Goal: Communication & Community: Answer question/provide support

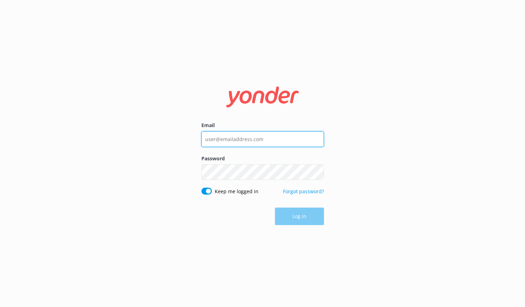
type input "[EMAIL_ADDRESS][DOMAIN_NAME]"
click at [265, 135] on input "[EMAIL_ADDRESS][DOMAIN_NAME]" at bounding box center [262, 139] width 123 height 16
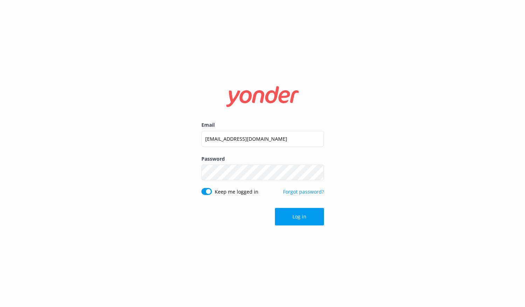
drag, startPoint x: 386, startPoint y: 117, endPoint x: 351, endPoint y: 155, distance: 51.8
click at [386, 117] on div "Email [EMAIL_ADDRESS][DOMAIN_NAME] Password Show password Keep me logged in For…" at bounding box center [262, 153] width 525 height 307
click at [312, 218] on button "Log in" at bounding box center [299, 217] width 49 height 18
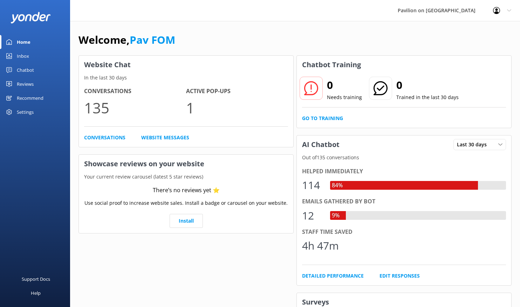
drag, startPoint x: 22, startPoint y: 55, endPoint x: 44, endPoint y: 49, distance: 22.2
click at [22, 55] on div "Inbox" at bounding box center [23, 56] width 12 height 14
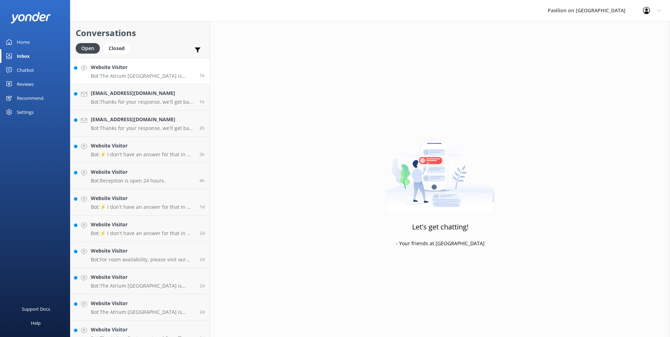
click at [145, 68] on h4 "Website Visitor" at bounding box center [142, 67] width 103 height 8
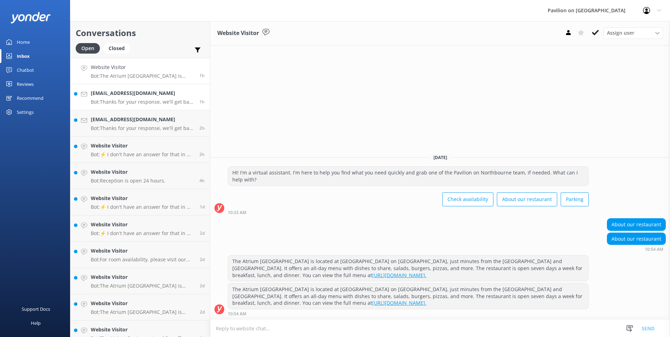
click at [139, 93] on h4 "[EMAIL_ADDRESS][DOMAIN_NAME]" at bounding box center [142, 93] width 103 height 8
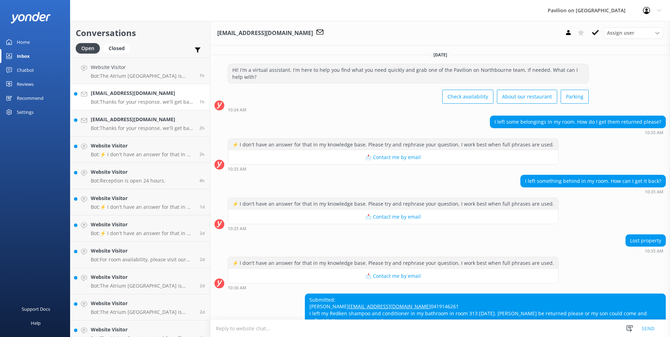
scroll to position [54, 0]
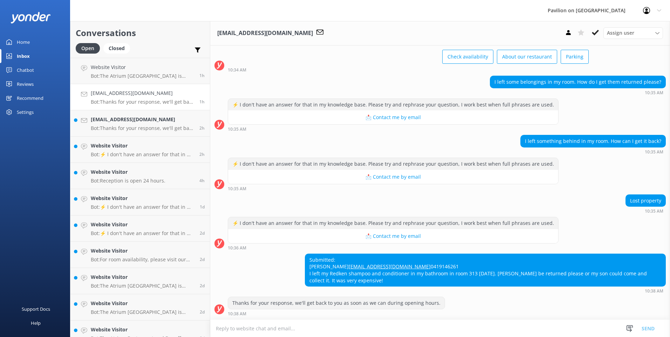
click at [308, 254] on div "Submitted: [PERSON_NAME] [EMAIL_ADDRESS][DOMAIN_NAME] 0419146261 I left my Redk…" at bounding box center [485, 270] width 360 height 32
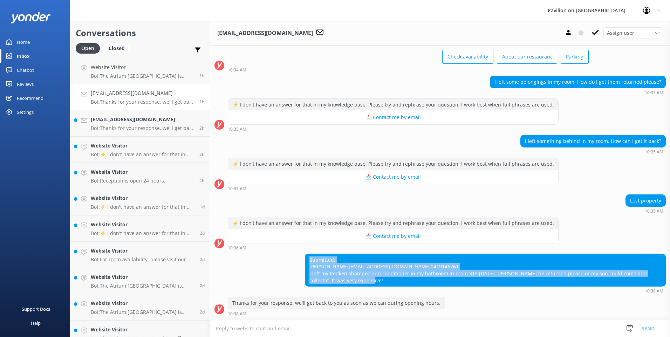
drag, startPoint x: 353, startPoint y: 281, endPoint x: 304, endPoint y: 246, distance: 59.6
click at [305, 254] on div "Submitted: [PERSON_NAME] [EMAIL_ADDRESS][DOMAIN_NAME] 0419146261 I left my Redk…" at bounding box center [485, 270] width 360 height 32
copy div "Submitted: [PERSON_NAME] [EMAIL_ADDRESS][DOMAIN_NAME] 0419146261 I left my Redk…"
click at [253, 307] on textarea at bounding box center [440, 328] width 460 height 17
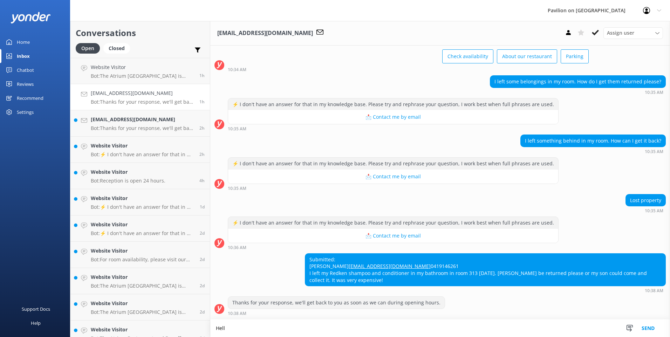
scroll to position [54, 0]
type textarea "Hello [PERSON_NAME], we will check with lost property and let you know shortly.…"
click at [525, 307] on button "Send" at bounding box center [648, 329] width 26 height 18
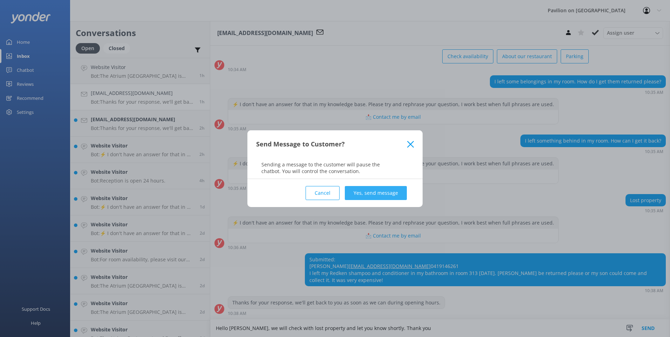
click at [378, 193] on button "Yes, send message" at bounding box center [376, 193] width 62 height 14
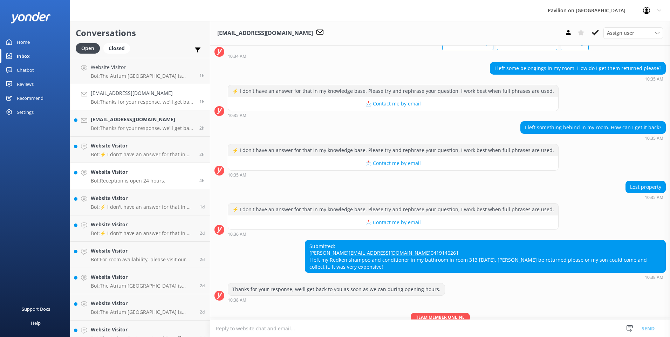
scroll to position [99, 0]
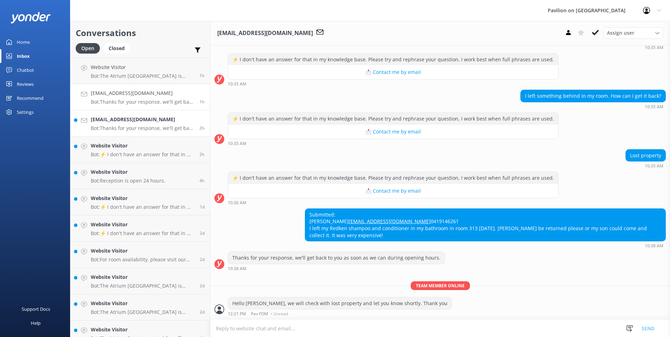
click at [119, 127] on p "Bot: Thanks for your response, we'll get back to you as soon as we can during o…" at bounding box center [142, 128] width 103 height 6
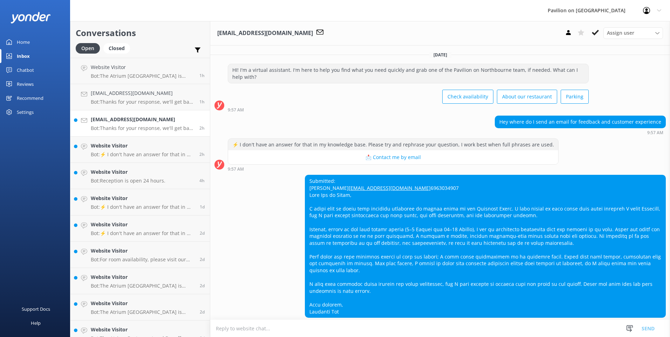
scroll to position [38, 0]
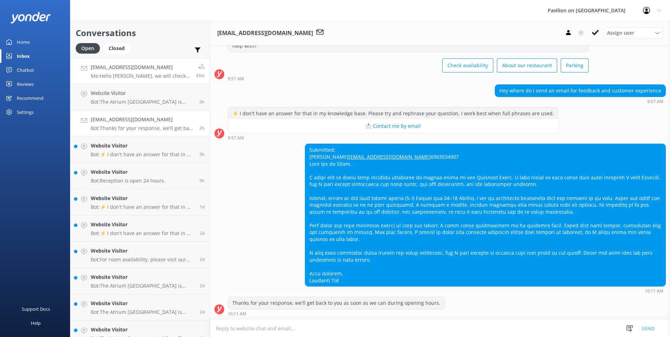
click at [114, 71] on h4 "[EMAIL_ADDRESS][DOMAIN_NAME]" at bounding box center [141, 67] width 100 height 8
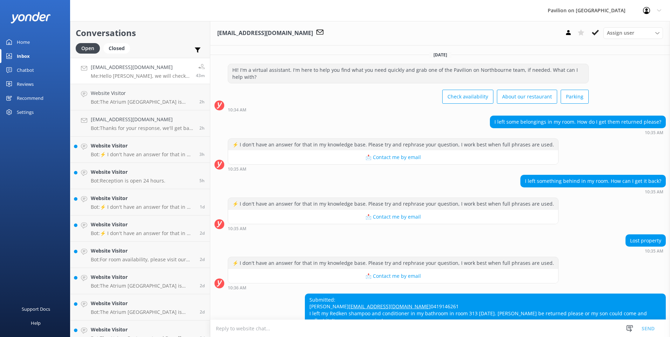
scroll to position [114, 0]
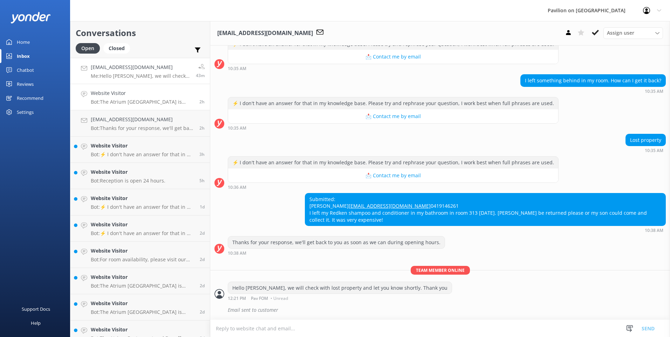
click at [128, 100] on p "Bot: The Atrium [GEOGRAPHIC_DATA] is located at [GEOGRAPHIC_DATA] on [GEOGRAPHI…" at bounding box center [142, 102] width 103 height 6
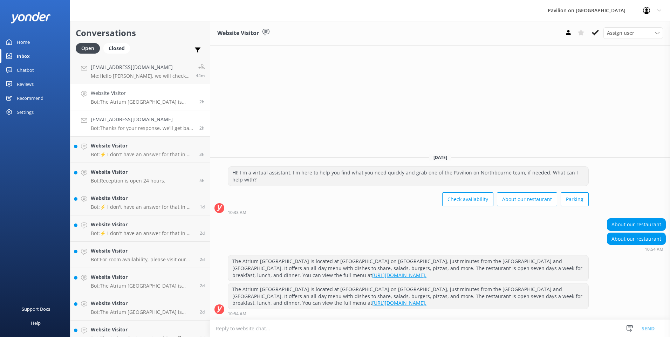
click at [107, 123] on h4 "[EMAIL_ADDRESS][DOMAIN_NAME]" at bounding box center [142, 120] width 103 height 8
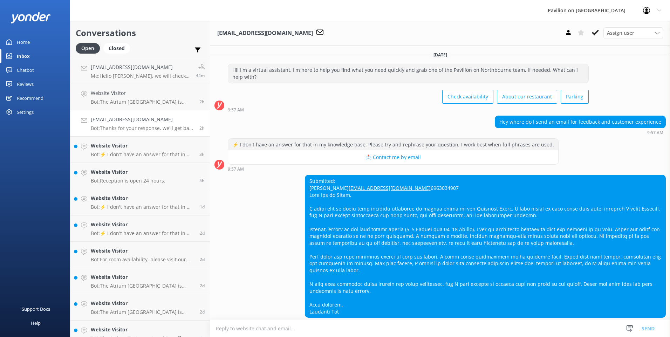
scroll to position [38, 0]
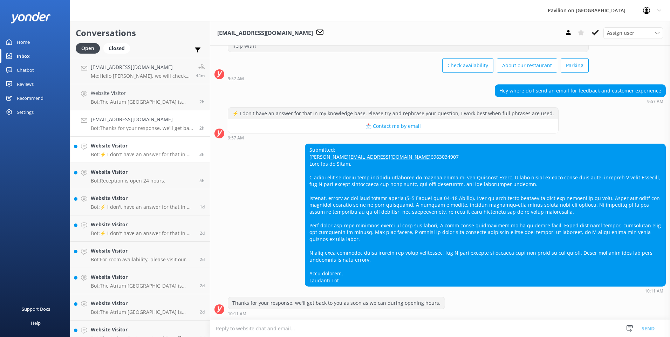
click at [124, 149] on h4 "Website Visitor" at bounding box center [142, 146] width 103 height 8
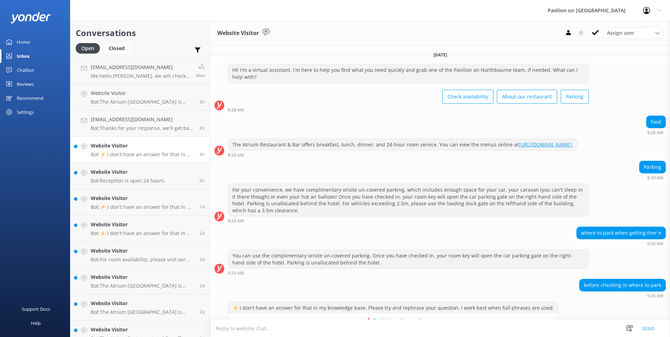
scroll to position [287, 0]
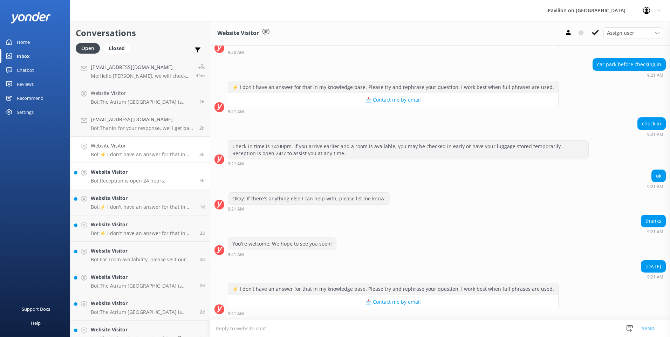
click at [123, 169] on h4 "Website Visitor" at bounding box center [128, 172] width 75 height 8
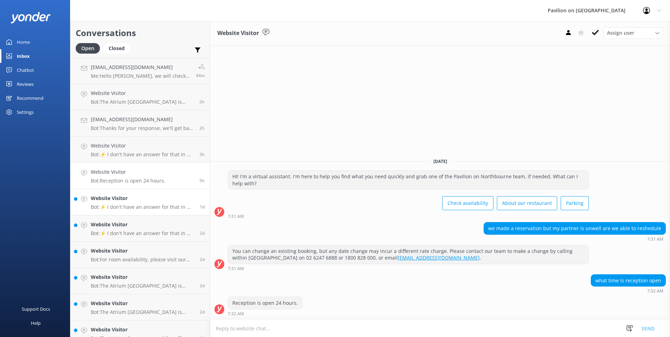
click at [116, 203] on div "Website Visitor Bot: ⚡ I don't have an answer for that in my knowledge base. Pl…" at bounding box center [143, 201] width 104 height 15
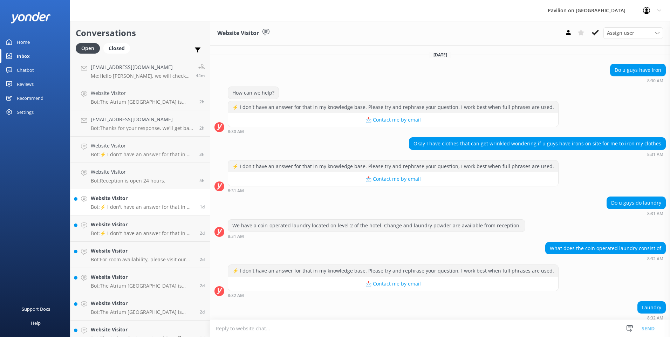
scroll to position [41, 0]
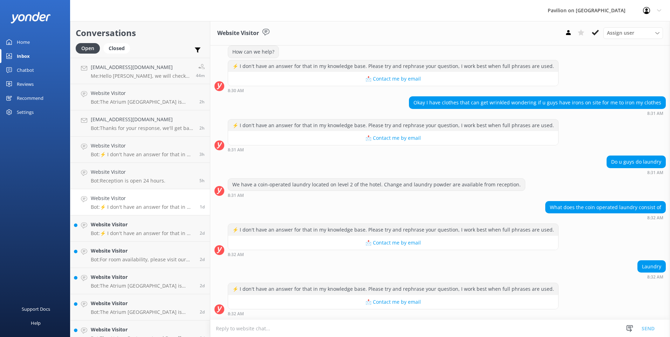
click at [305, 307] on textarea at bounding box center [440, 328] width 460 height 17
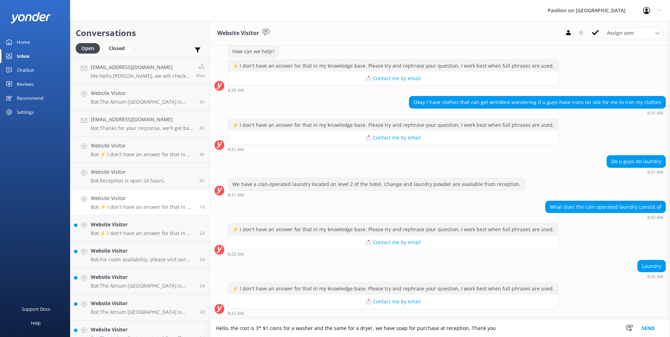
type textarea "Hello, the cost is 3* $1 coins for a washer and the same for a dryer, we have s…"
click at [525, 307] on button "Send" at bounding box center [648, 329] width 26 height 18
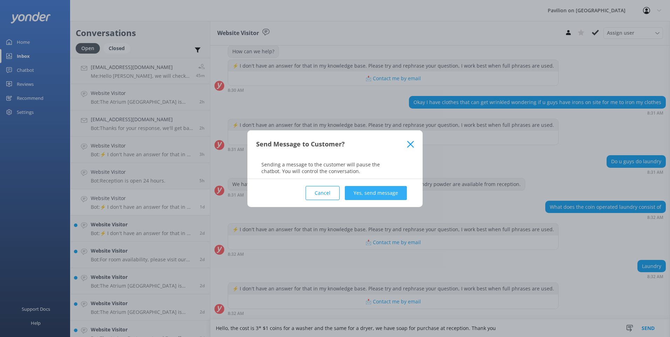
click at [384, 192] on button "Yes, send message" at bounding box center [376, 193] width 62 height 14
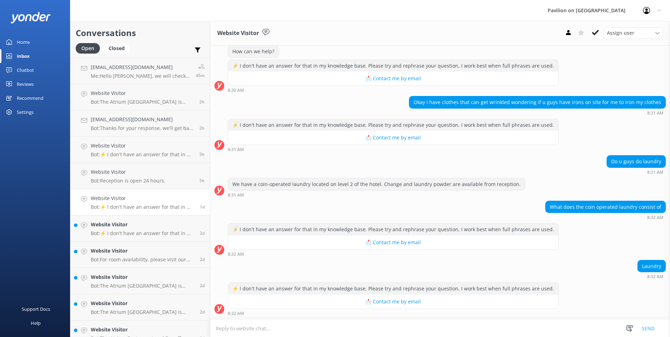
scroll to position [100, 0]
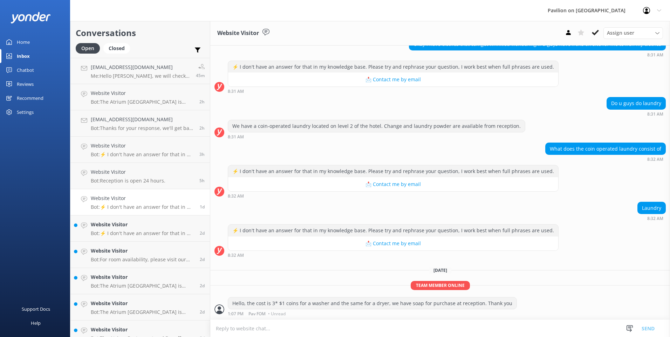
drag, startPoint x: 140, startPoint y: 231, endPoint x: 217, endPoint y: 224, distance: 77.1
click at [140, 231] on p "Bot: ⚡ I don't have an answer for that in my knowledge base. Please try and rep…" at bounding box center [143, 233] width 104 height 6
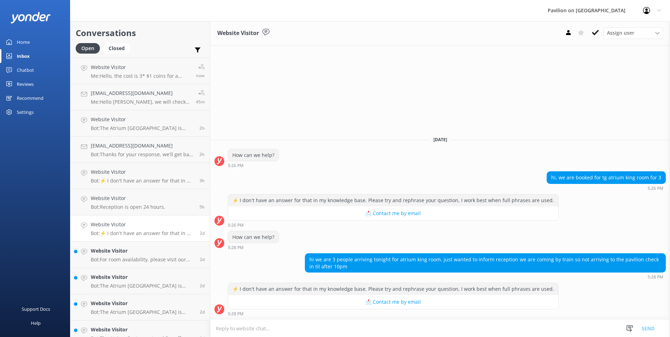
click at [140, 216] on link "Website Visitor Bot: ⚡ I don't have an answer for that in my knowledge base. Pl…" at bounding box center [139, 228] width 139 height 26
click at [138, 203] on div "Website Visitor Bot: Reception is open 24 hours." at bounding box center [128, 201] width 75 height 15
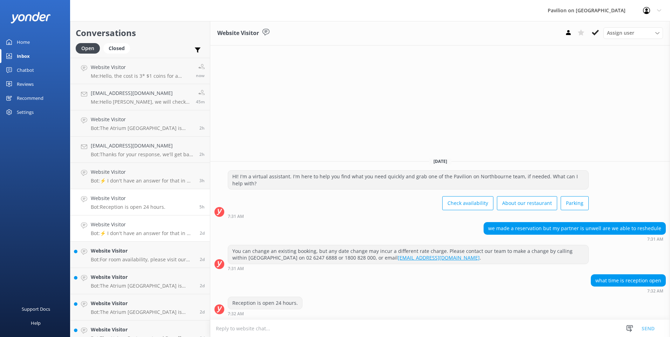
click at [129, 230] on p "Bot: ⚡ I don't have an answer for that in my knowledge base. Please try and rep…" at bounding box center [143, 233] width 104 height 6
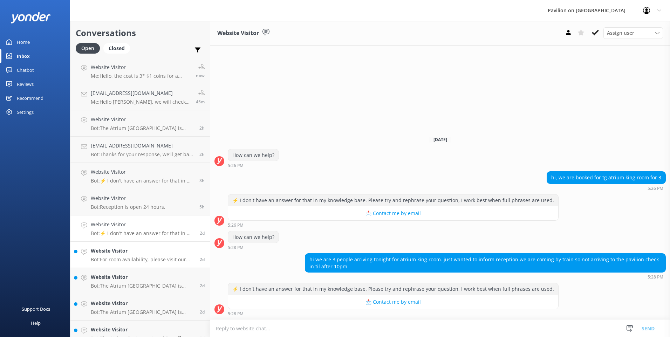
click at [134, 259] on p "Bot: For room availability, please visit our website at [URL][DOMAIN_NAME]." at bounding box center [143, 259] width 104 height 6
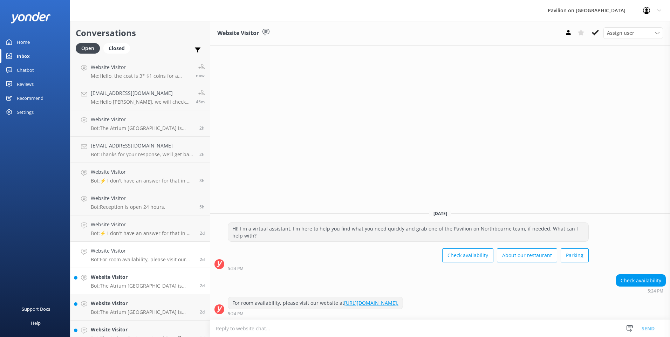
click at [121, 276] on h4 "Website Visitor" at bounding box center [143, 277] width 104 height 8
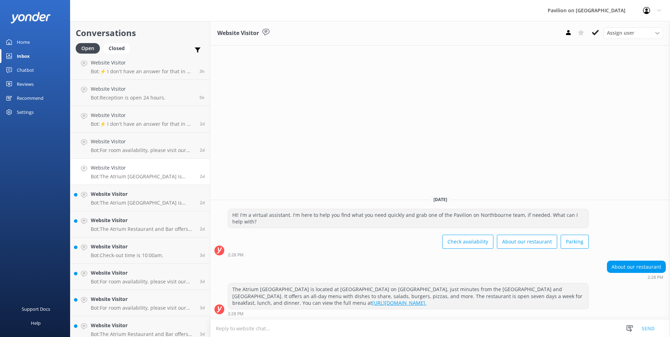
scroll to position [111, 0]
click at [143, 190] on h4 "Website Visitor" at bounding box center [143, 193] width 104 height 8
click at [129, 224] on div "Website Visitor Bot: The Atrium Restaurant and Bar offers an all-day menu with …" at bounding box center [143, 222] width 104 height 15
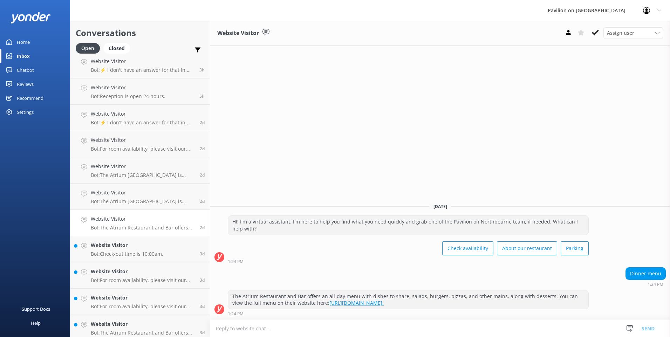
scroll to position [115, 0]
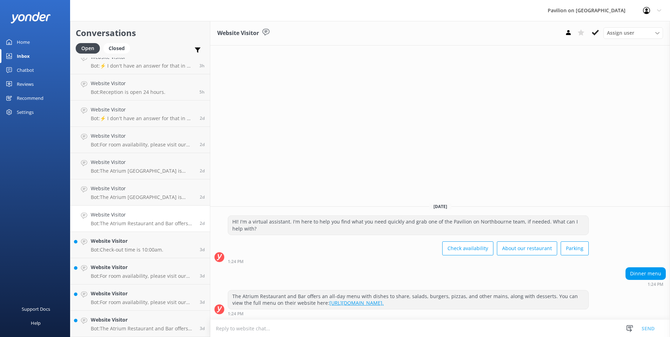
drag, startPoint x: 136, startPoint y: 247, endPoint x: 220, endPoint y: 255, distance: 84.2
click at [136, 246] on div "Website Visitor Bot: Check-out time is 10:00am." at bounding box center [127, 244] width 73 height 15
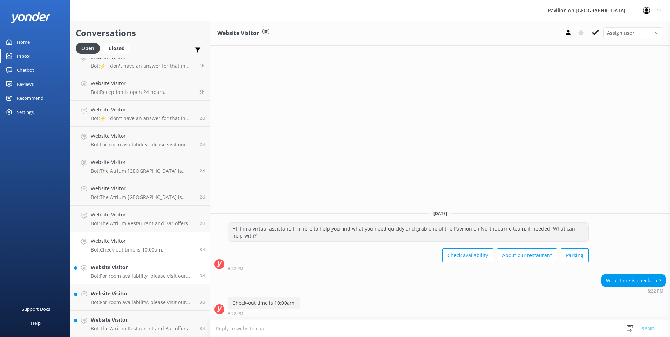
click at [158, 273] on p "Bot: For room availability, please visit our website at [URL][DOMAIN_NAME]." at bounding box center [143, 276] width 104 height 6
